Goal: Transaction & Acquisition: Purchase product/service

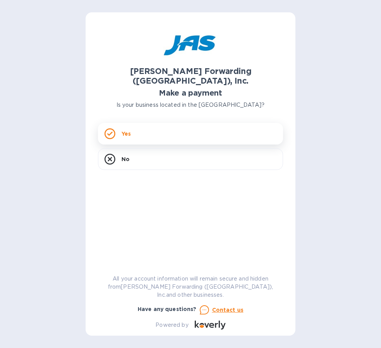
click at [132, 125] on div "Yes" at bounding box center [190, 134] width 185 height 22
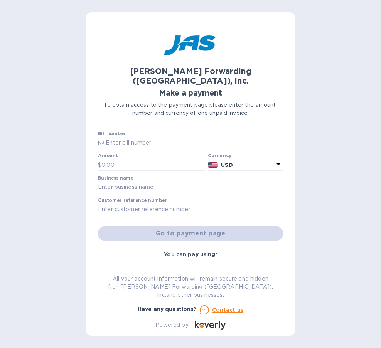
click at [132, 137] on input "text" at bounding box center [193, 143] width 179 height 12
paste input "S508655440"
type input "S508655440"
click at [141, 159] on input "text" at bounding box center [152, 165] width 103 height 12
click at [175, 159] on input "text" at bounding box center [152, 165] width 103 height 12
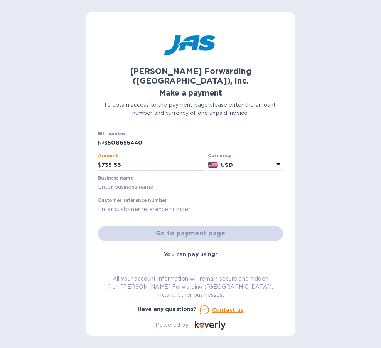
type input "735.56"
click at [157, 182] on input "text" at bounding box center [190, 188] width 185 height 12
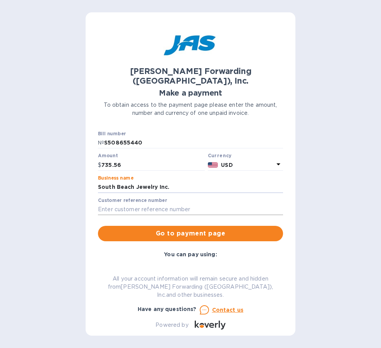
type input "South Beach Jewelry Inc."
click at [143, 204] on input "text" at bounding box center [190, 210] width 185 height 12
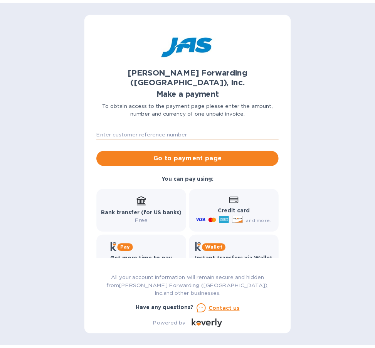
scroll to position [82, 0]
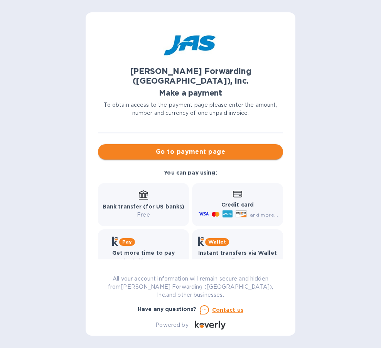
click at [195, 147] on span "Go to payment page" at bounding box center [190, 151] width 173 height 9
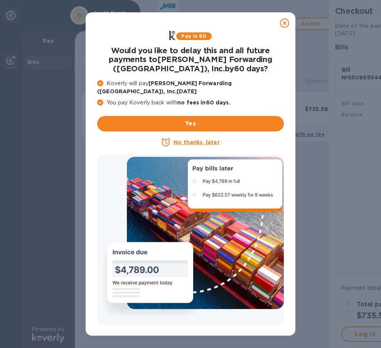
click at [200, 139] on u "No thanks, later" at bounding box center [196, 142] width 46 height 6
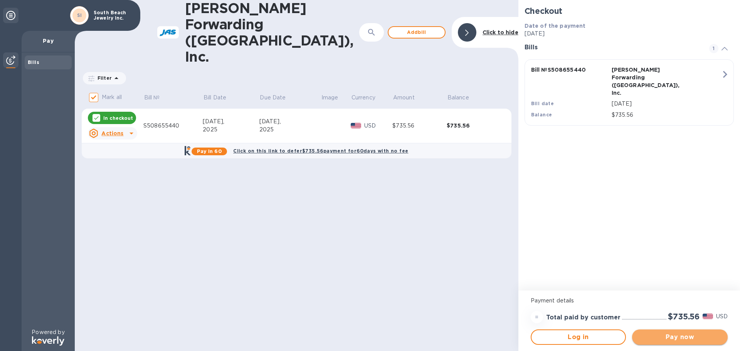
click at [381, 333] on span "Pay now" at bounding box center [679, 337] width 83 height 9
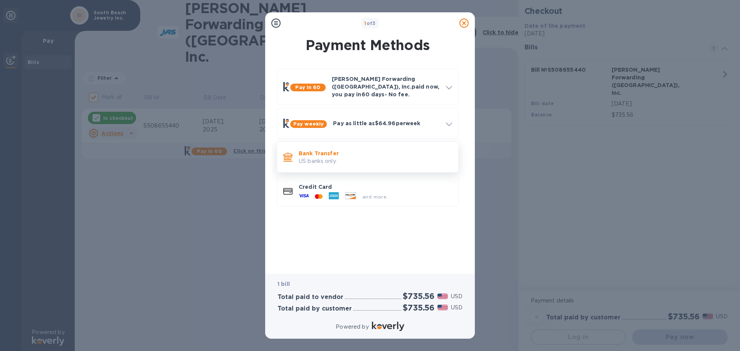
click at [369, 159] on p "US banks only." at bounding box center [375, 161] width 153 height 8
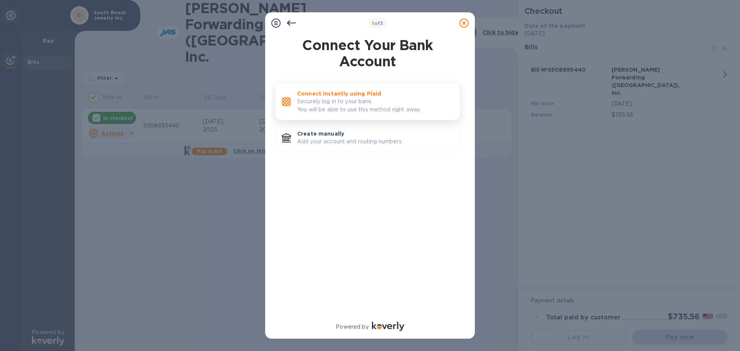
click at [337, 99] on p "Securely log in to your bank. You will be able to use this method right away." at bounding box center [375, 106] width 157 height 16
click at [289, 23] on icon at bounding box center [291, 22] width 9 height 5
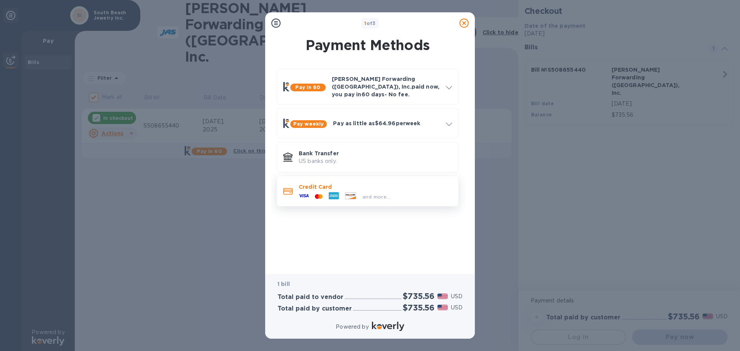
click at [319, 183] on p "Credit Card" at bounding box center [375, 187] width 153 height 8
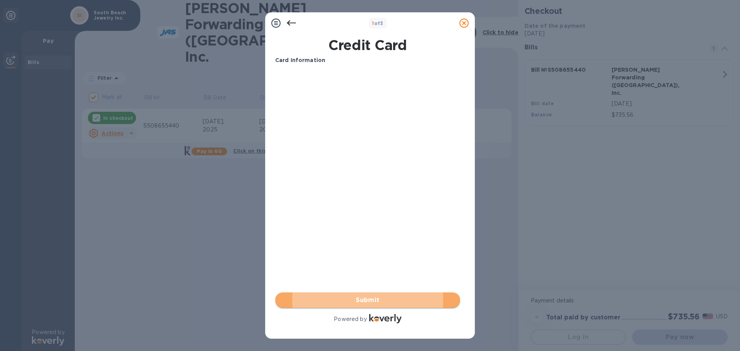
click at [349, 297] on span "Submit" at bounding box center [367, 300] width 173 height 9
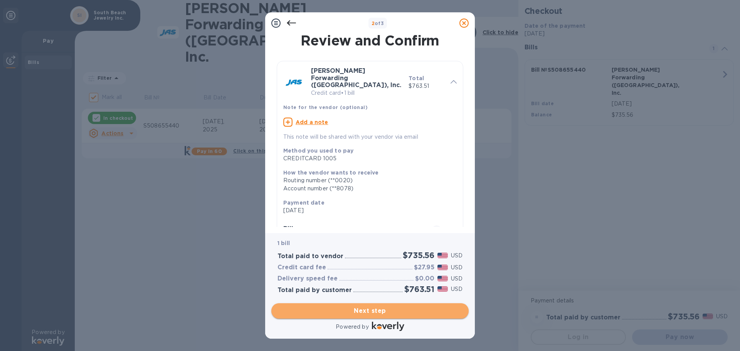
click at [377, 306] on span "Next step" at bounding box center [370, 310] width 185 height 9
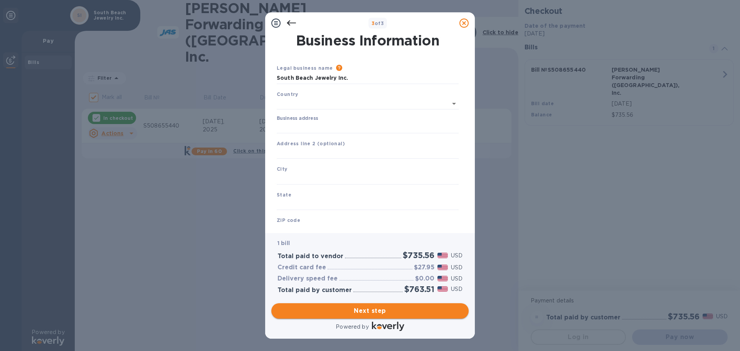
type input "[GEOGRAPHIC_DATA]"
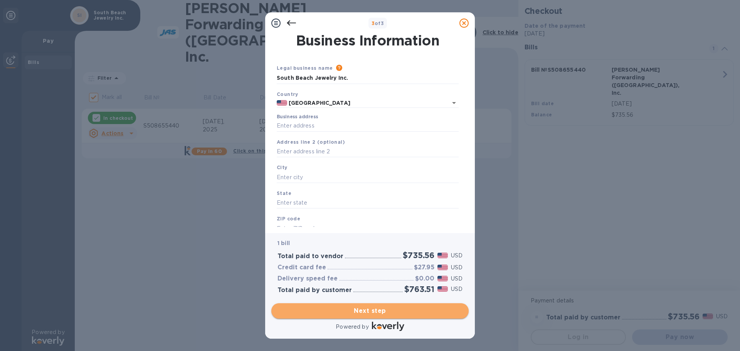
click at [371, 312] on span "Next step" at bounding box center [370, 310] width 185 height 9
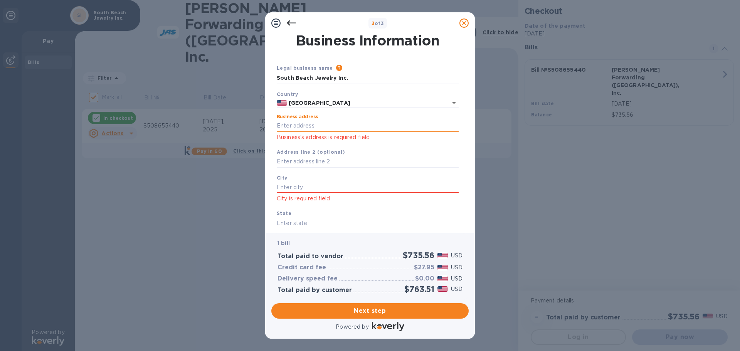
click at [294, 125] on input "Business address" at bounding box center [368, 126] width 182 height 12
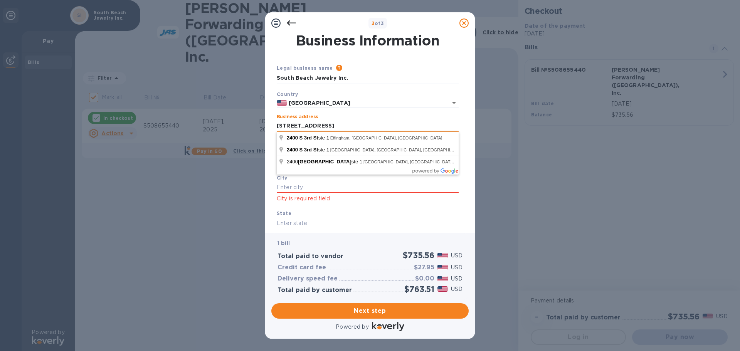
type input "[STREET_ADDRESS]"
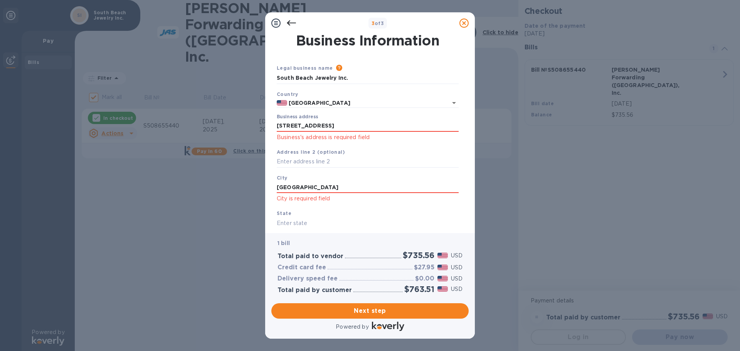
type input "[GEOGRAPHIC_DATA]"
type input "f"
type input "FL"
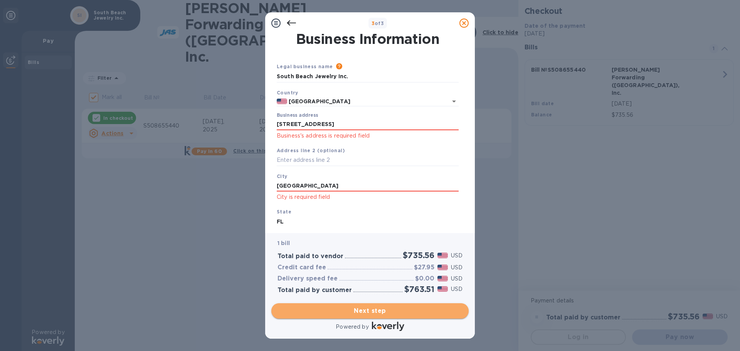
click at [372, 310] on span "Next step" at bounding box center [370, 310] width 185 height 9
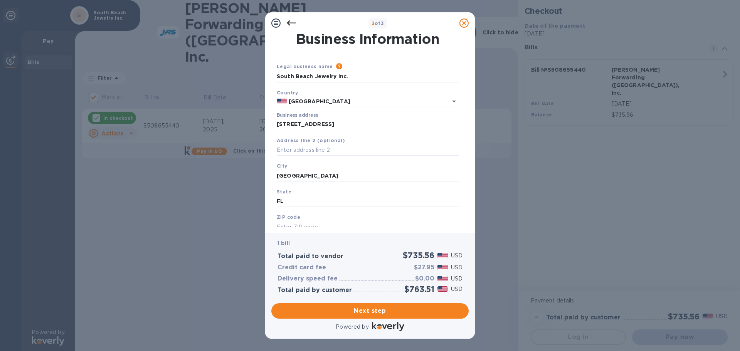
scroll to position [36, 0]
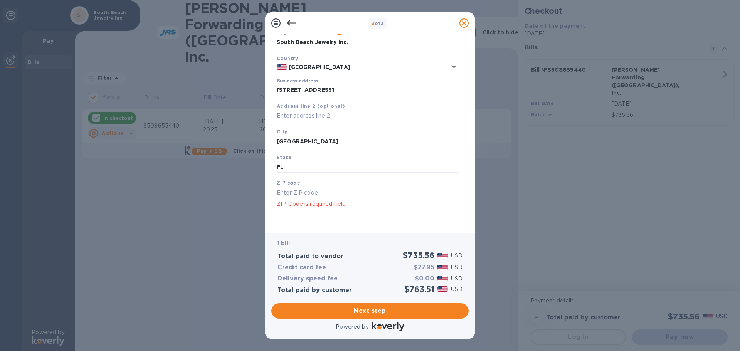
click at [347, 195] on input "text" at bounding box center [368, 193] width 182 height 12
type input "32250"
click at [318, 310] on span "Next step" at bounding box center [370, 310] width 185 height 9
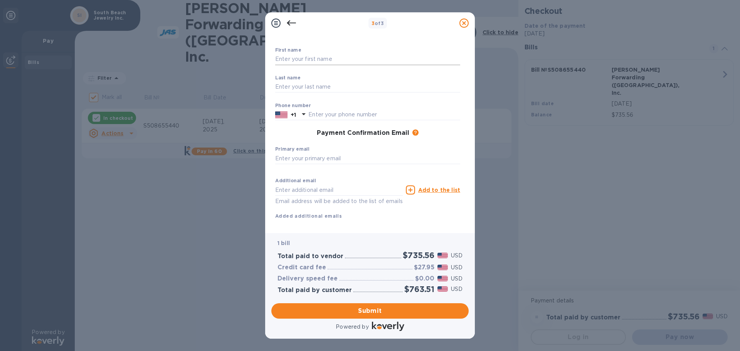
click at [290, 59] on input "text" at bounding box center [367, 60] width 185 height 12
type input "[PERSON_NAME]"
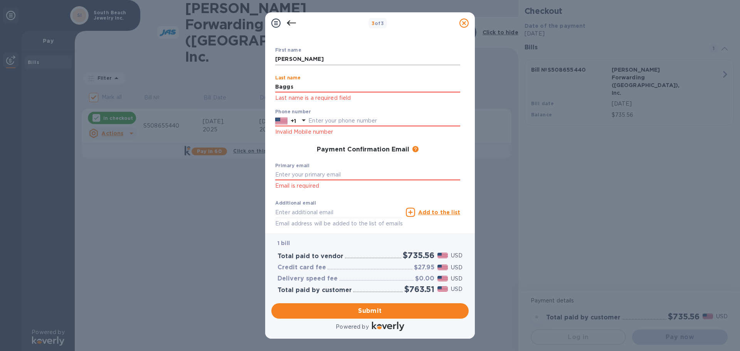
type input "Baggs"
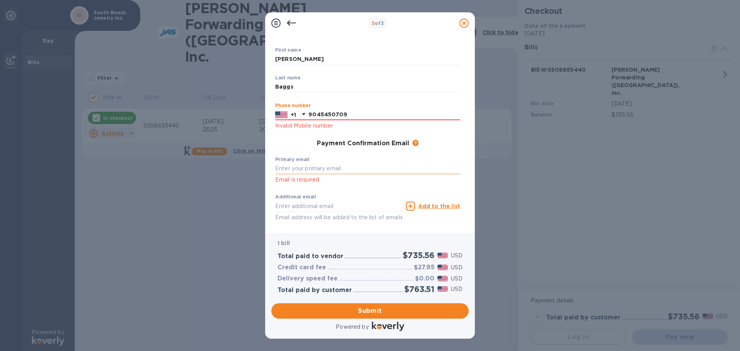
type input "9045450709"
click at [296, 164] on input "text" at bounding box center [367, 169] width 185 height 12
type input "[PERSON_NAME][EMAIL_ADDRESS][DOMAIN_NAME]"
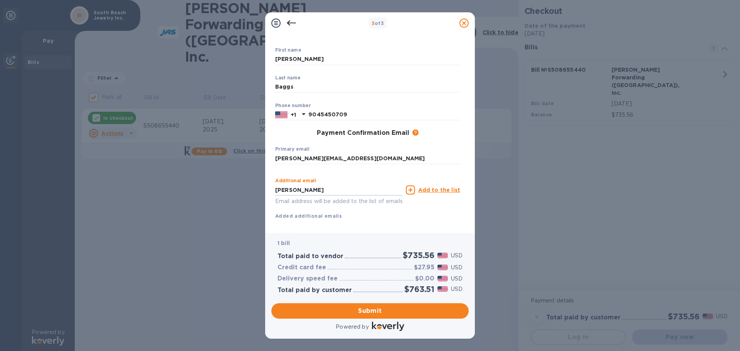
type input "[PERSON_NAME]"
type input "[PERSON_NAME][EMAIL_ADDRESS][DOMAIN_NAME]"
drag, startPoint x: 344, startPoint y: 158, endPoint x: 237, endPoint y: 155, distance: 106.5
click at [237, 155] on div "3 of 3 Payment Contact Information First name [PERSON_NAME] ​ Last name [PERSON…" at bounding box center [370, 175] width 740 height 351
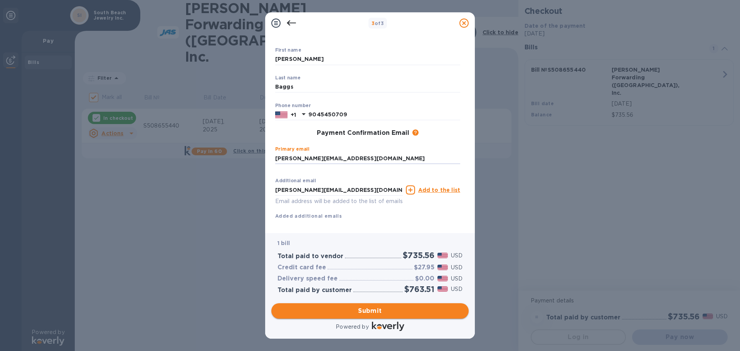
type input "[PERSON_NAME][EMAIL_ADDRESS][DOMAIN_NAME]"
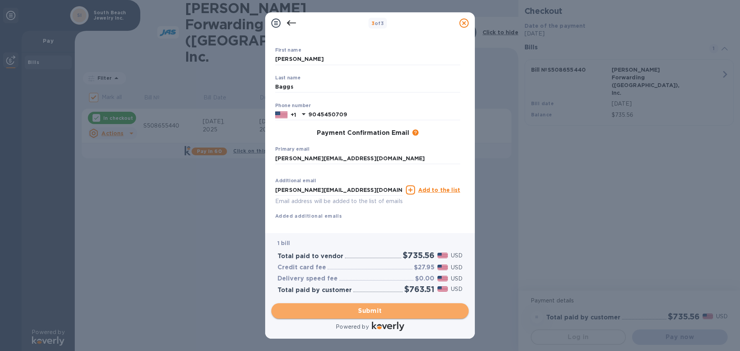
click at [329, 312] on span "Submit" at bounding box center [370, 310] width 185 height 9
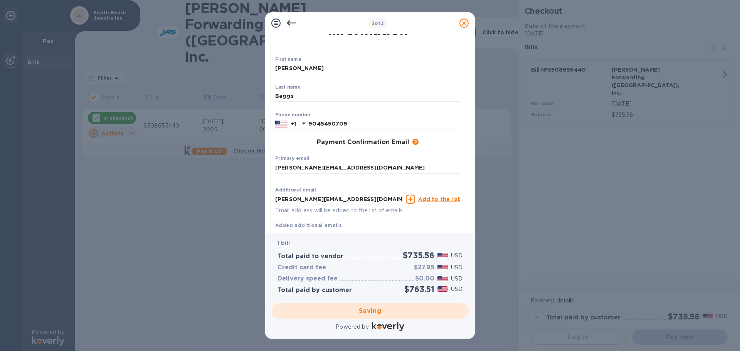
scroll to position [0, 0]
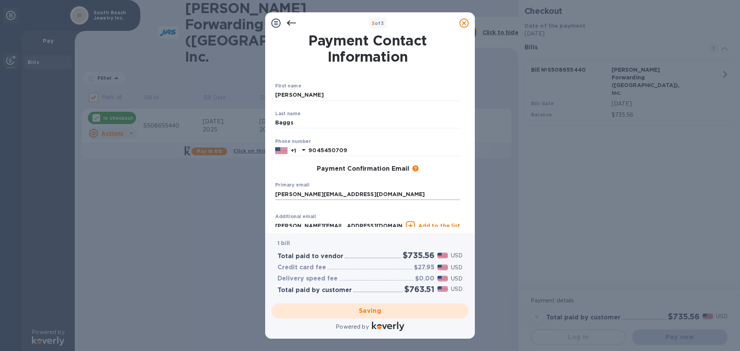
checkbox input "false"
